Goal: Communication & Community: Answer question/provide support

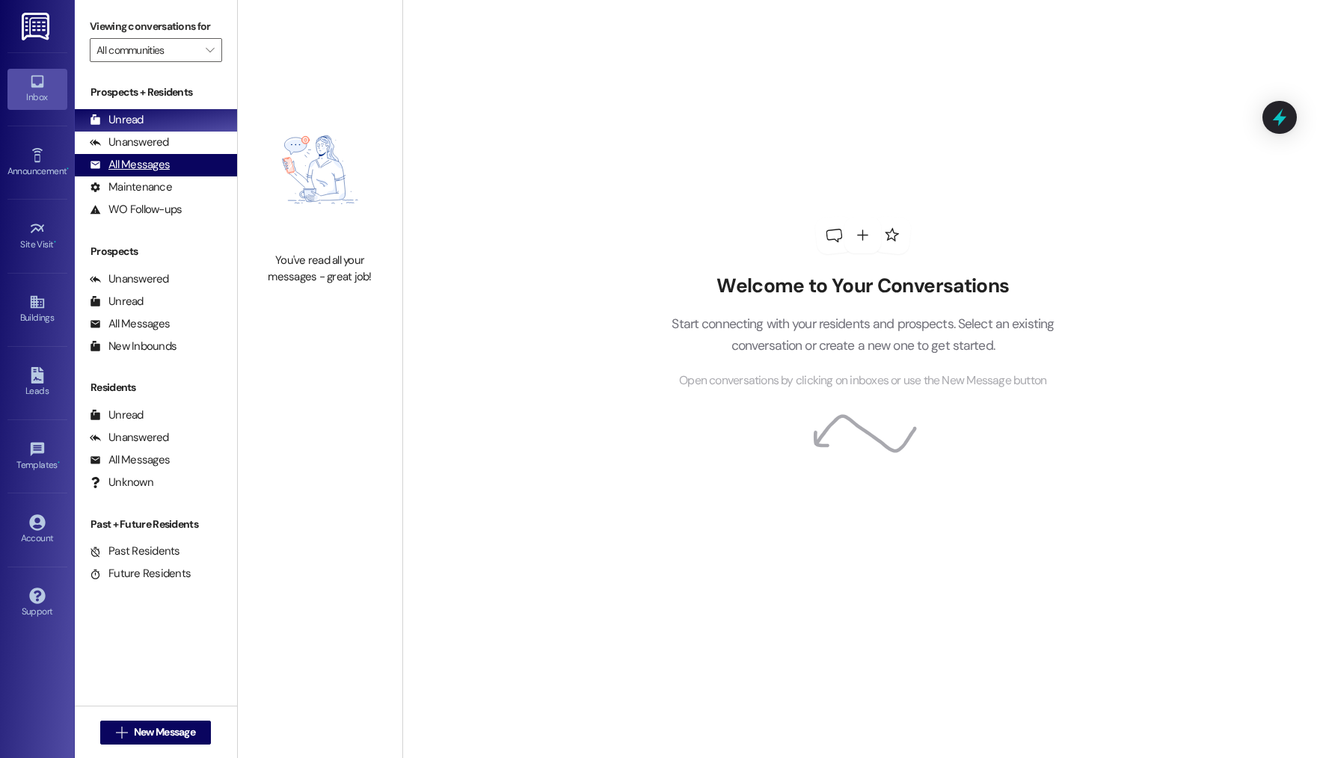
click at [179, 158] on div "All Messages (undefined)" at bounding box center [156, 165] width 162 height 22
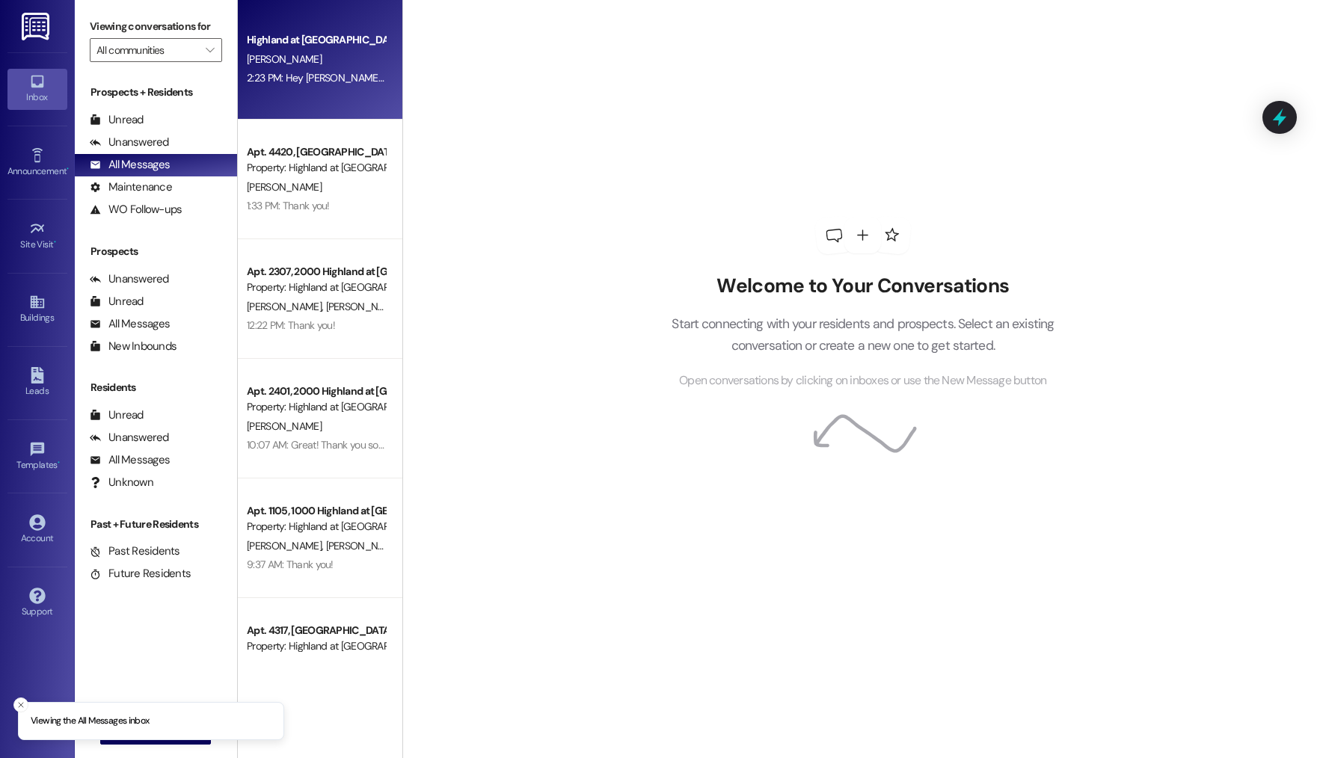
click at [298, 61] on div "[PERSON_NAME]" at bounding box center [315, 59] width 141 height 19
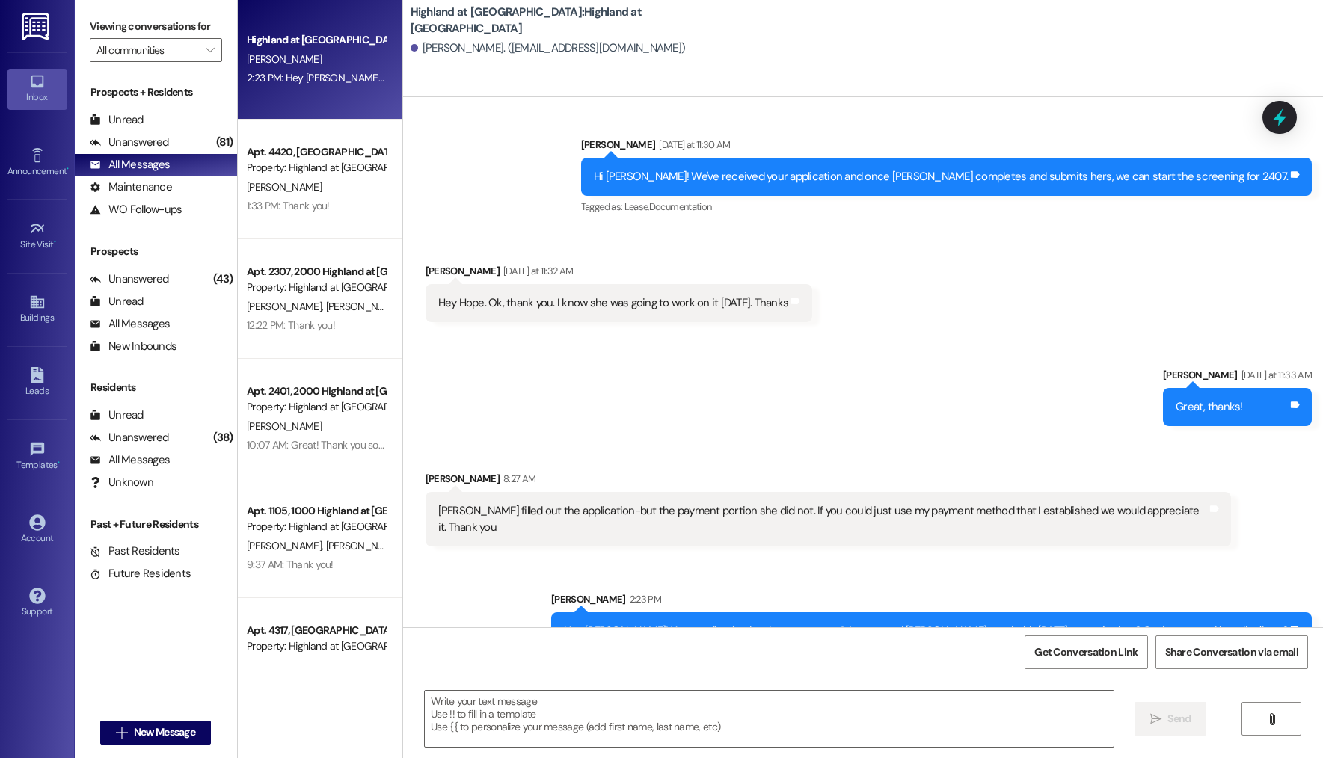
scroll to position [1363, 0]
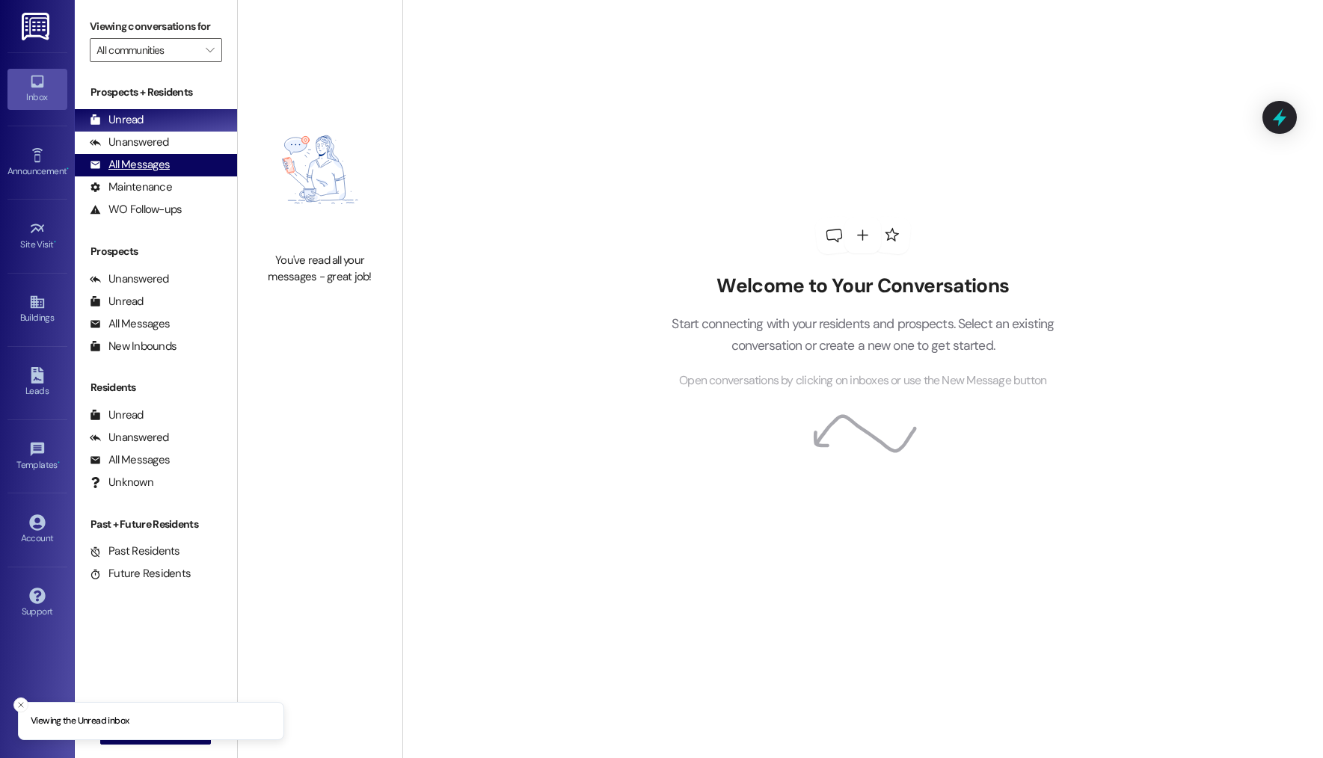
click at [166, 162] on div "All Messages" at bounding box center [130, 165] width 80 height 16
